Goal: Transaction & Acquisition: Purchase product/service

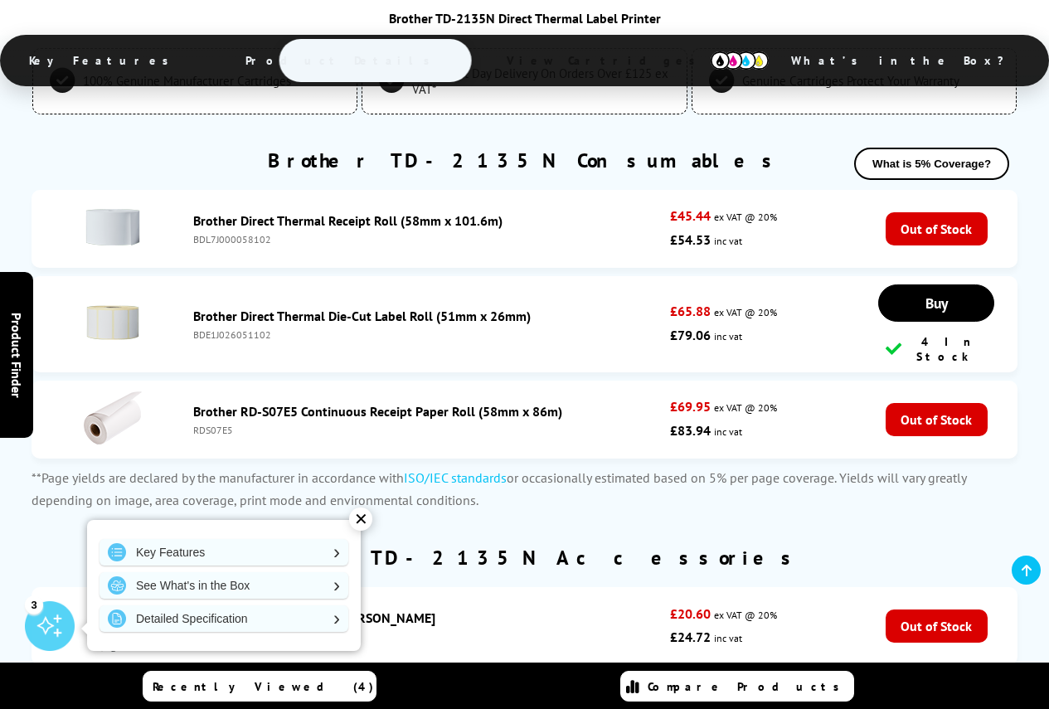
scroll to position [2489, 0]
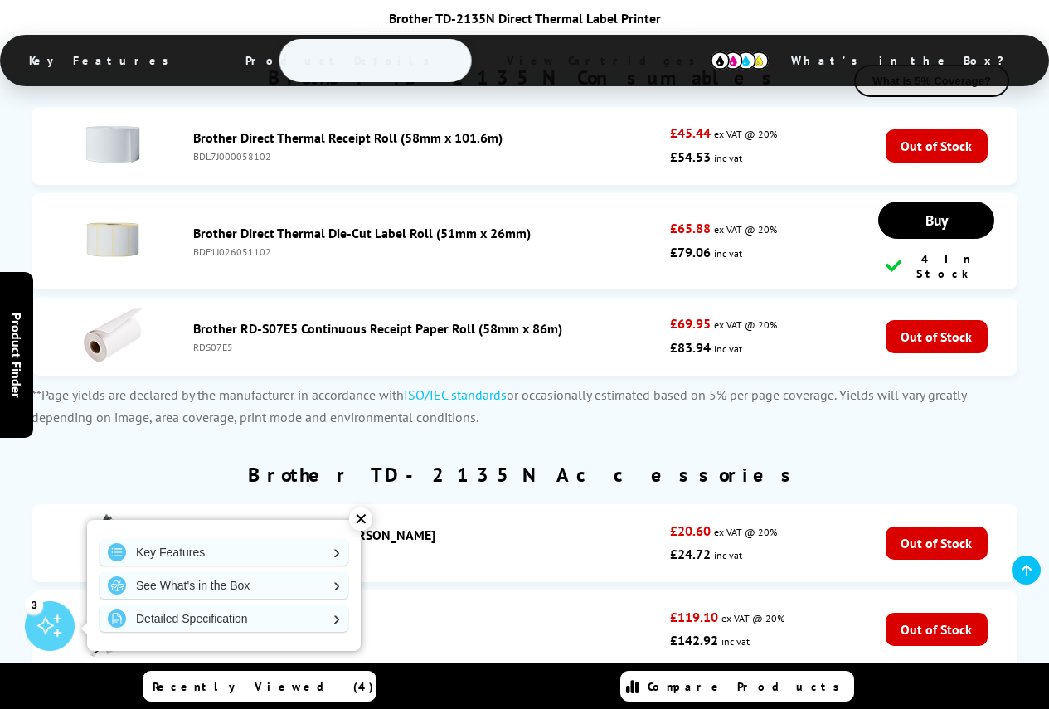
click at [381, 232] on link "Brother Direct Thermal Die-Cut Label Roll (51mm x 26mm)" at bounding box center [362, 233] width 338 height 17
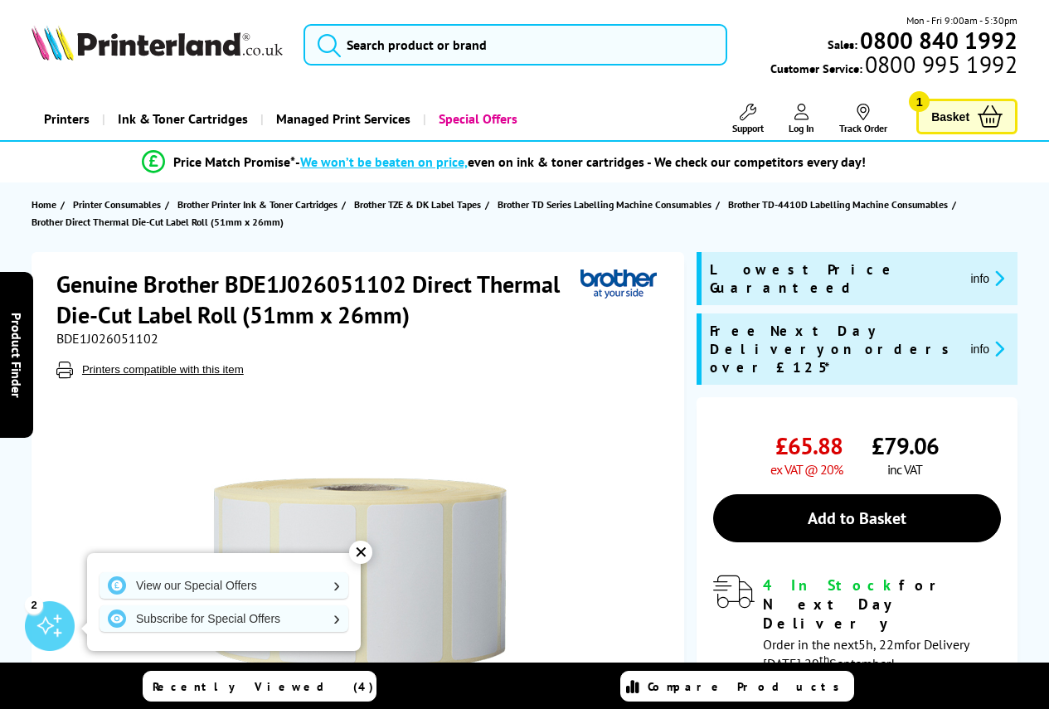
click at [346, 290] on h1 "Genuine Brother BDE1J026051102 Direct Thermal Die-Cut Label Roll (51mm x 26mm)" at bounding box center [318, 299] width 524 height 61
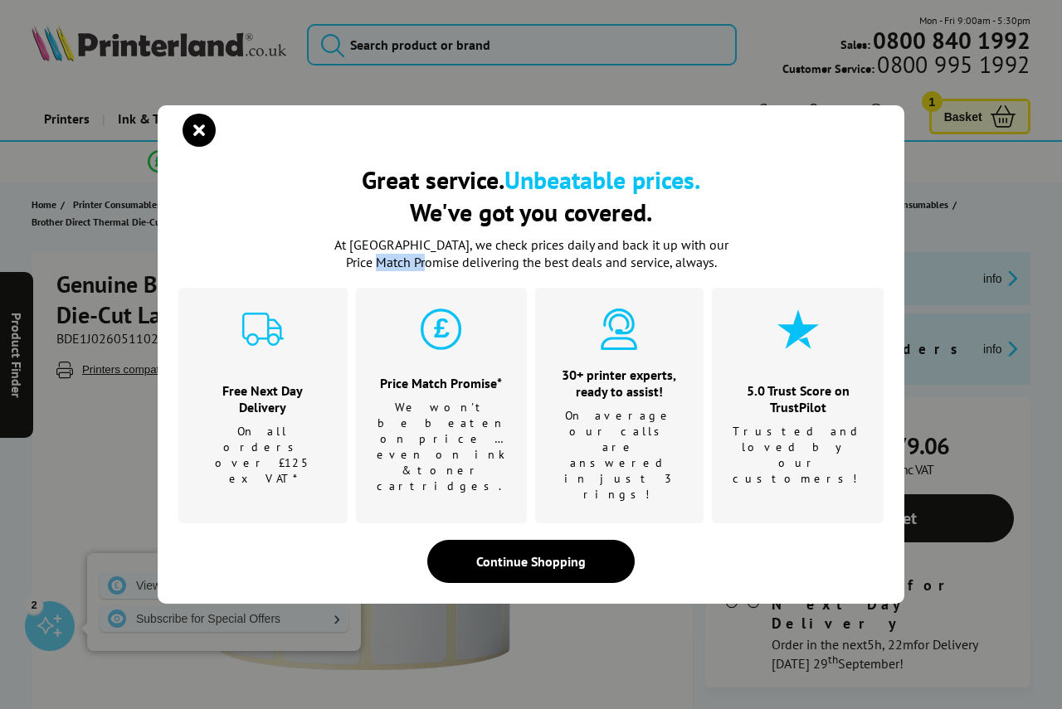
click at [346, 271] on p "At [GEOGRAPHIC_DATA], we check prices daily and back it up with our Price Match…" at bounding box center [531, 253] width 415 height 35
click at [204, 147] on icon "close modal" at bounding box center [199, 130] width 33 height 33
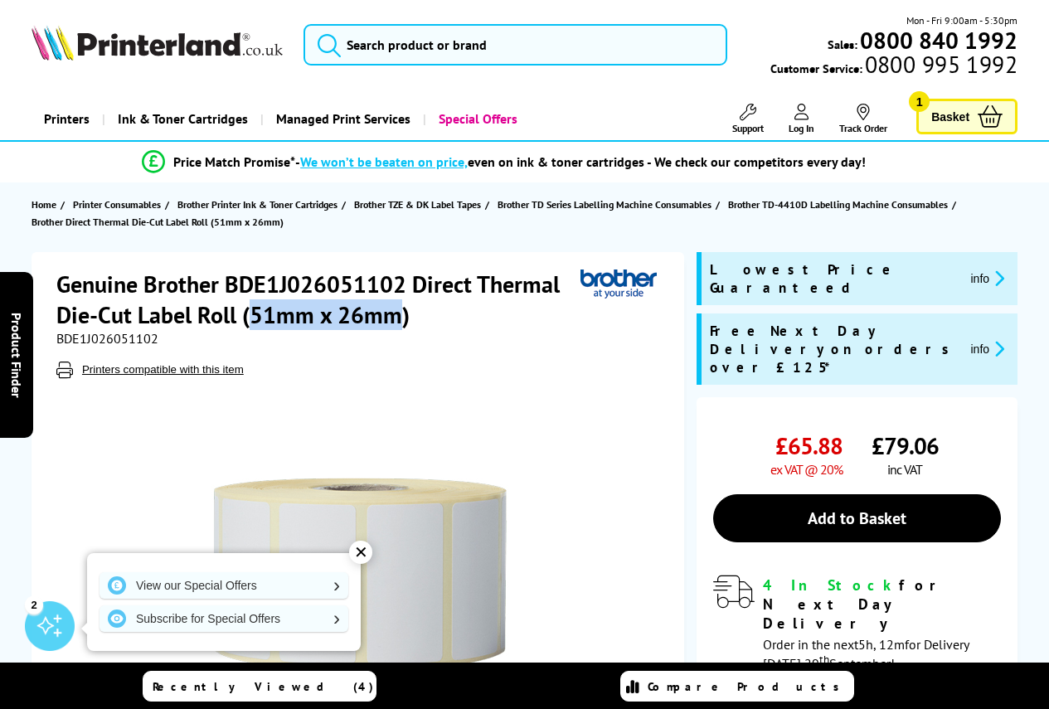
drag, startPoint x: 251, startPoint y: 315, endPoint x: 399, endPoint y: 315, distance: 147.7
click at [399, 315] on h1 "Genuine Brother BDE1J026051102 Direct Thermal Die-Cut Label Roll (51mm x 26mm)" at bounding box center [318, 299] width 524 height 61
click at [95, 340] on span "BDE1J026051102" at bounding box center [107, 338] width 102 height 17
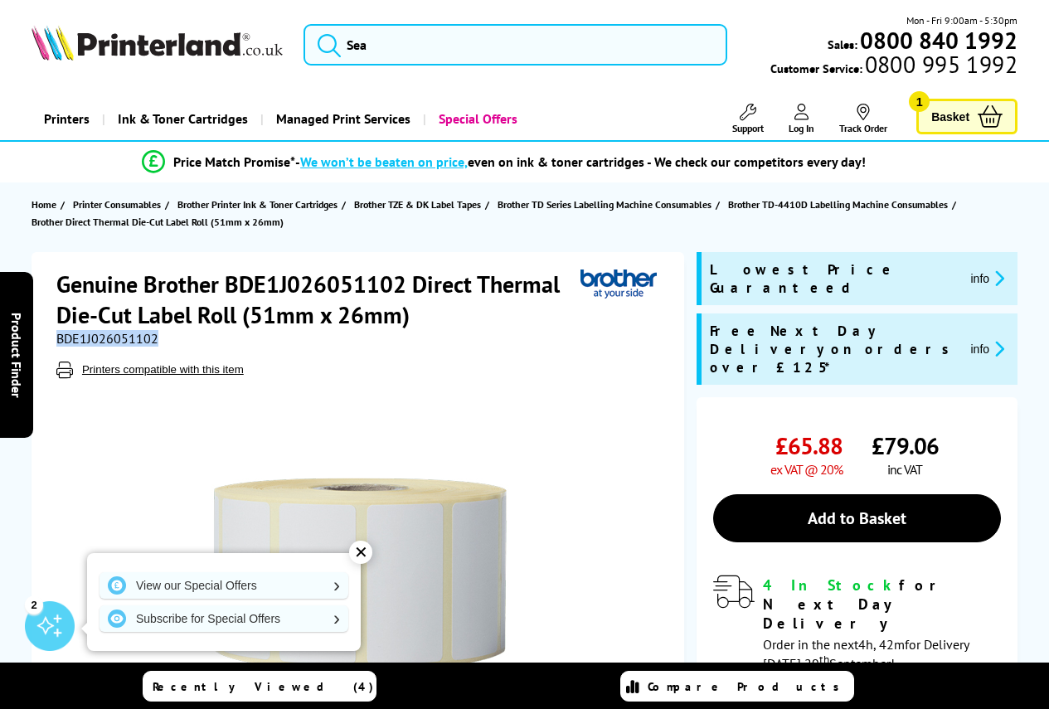
copy span "BDE1J026051102"
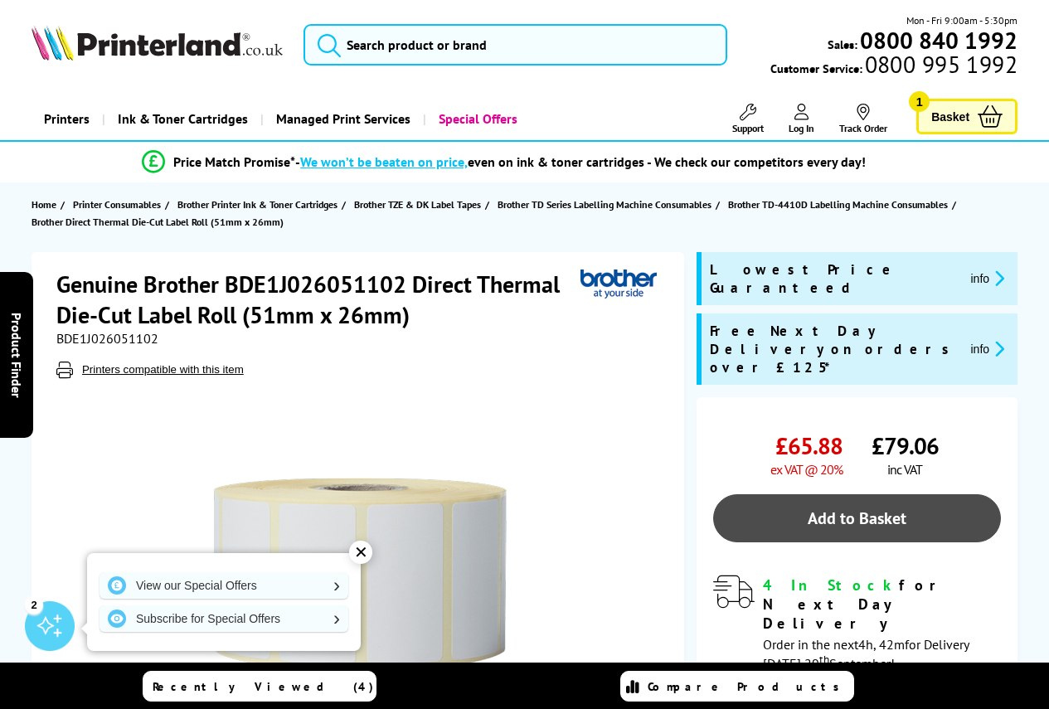
click at [786, 494] on link "Add to Basket" at bounding box center [857, 518] width 288 height 48
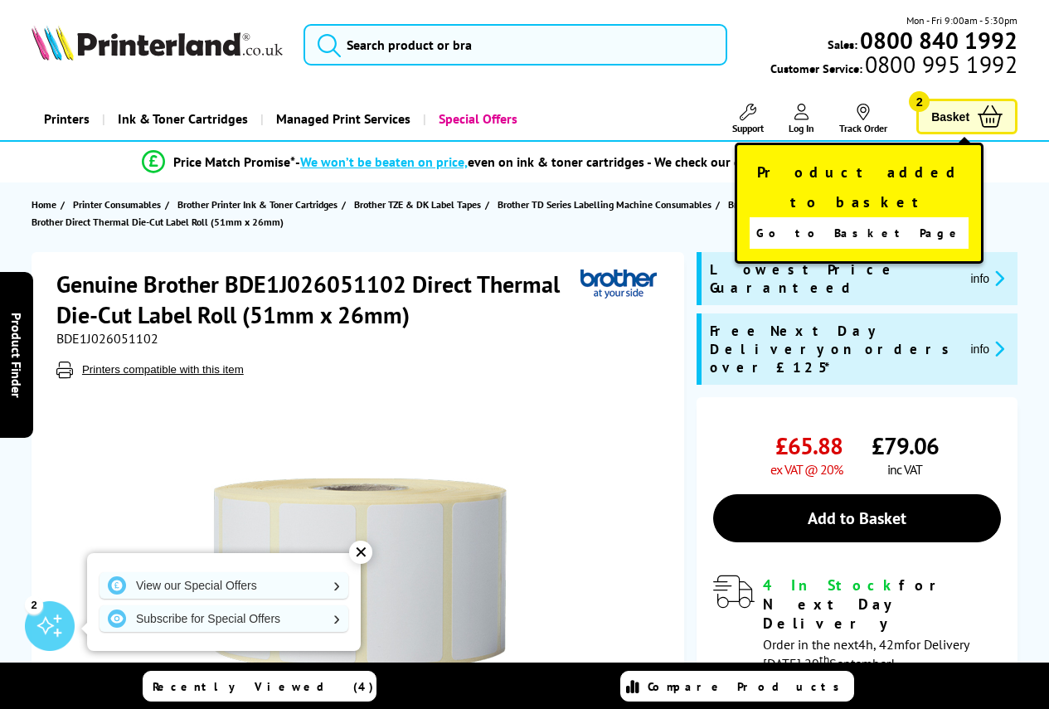
click at [981, 110] on icon at bounding box center [990, 116] width 25 height 22
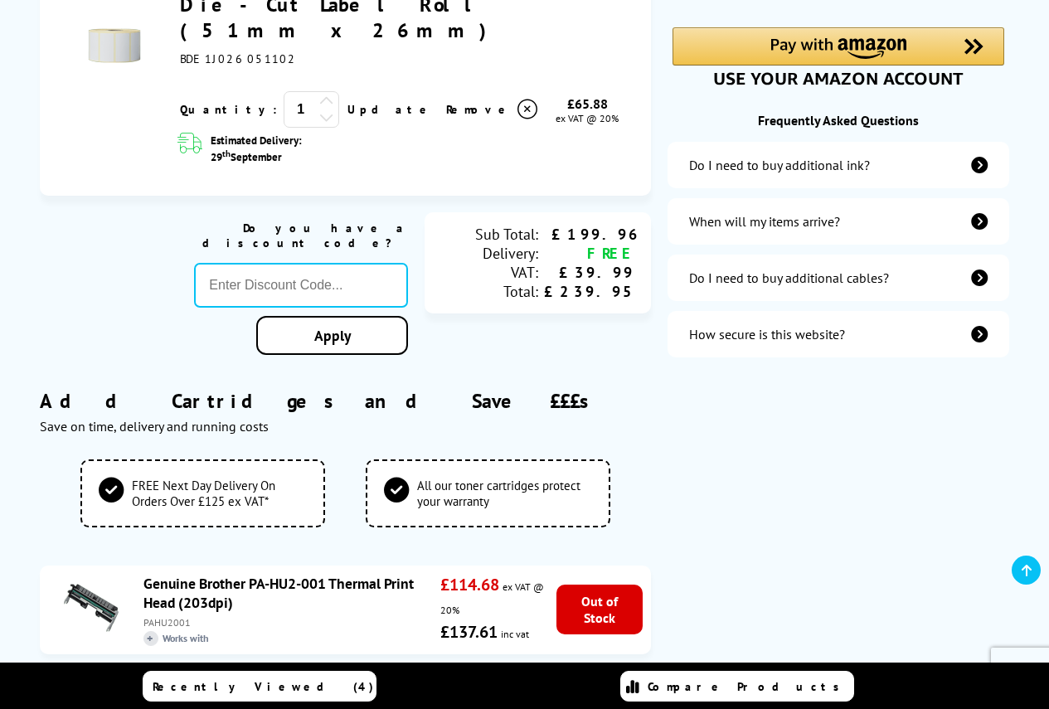
scroll to position [581, 0]
